Goal: Information Seeking & Learning: Learn about a topic

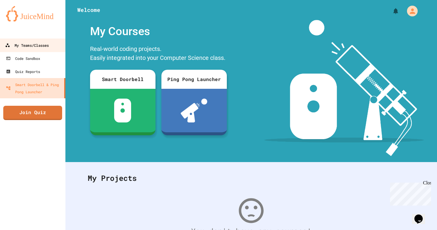
click at [27, 45] on div "My Teams/Classes" at bounding box center [27, 45] width 44 height 7
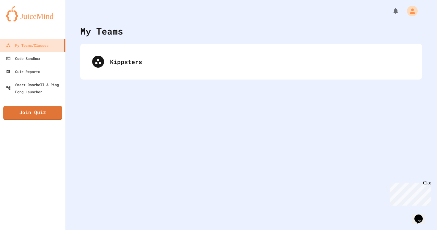
click at [131, 81] on div "My Teams Kippsters" at bounding box center [251, 115] width 372 height 230
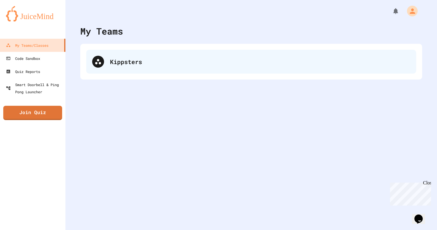
click at [131, 63] on div "Kippsters" at bounding box center [260, 61] width 300 height 9
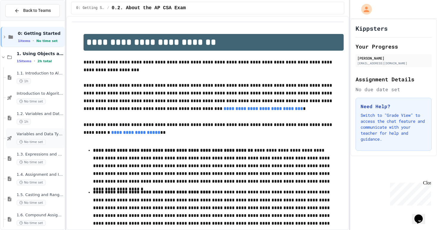
scroll to position [17, 0]
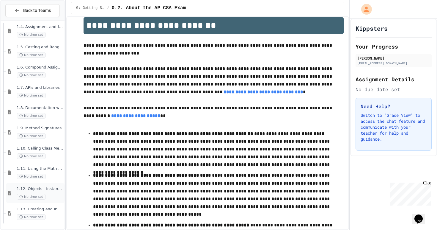
click at [26, 192] on div "1.12. Objects - Instances of Classes No time set" at bounding box center [40, 192] width 47 height 13
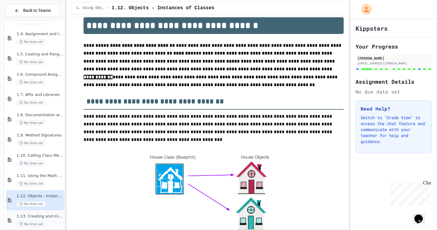
scroll to position [17, 0]
click at [34, 216] on span "1.13. Creating and Initializing Objects: Constructors" at bounding box center [40, 216] width 47 height 5
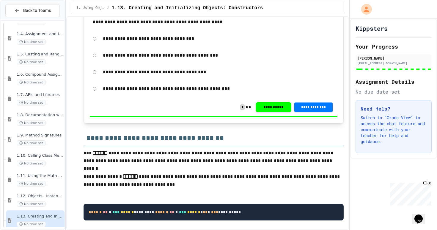
scroll to position [587, 0]
